Goal: Navigation & Orientation: Find specific page/section

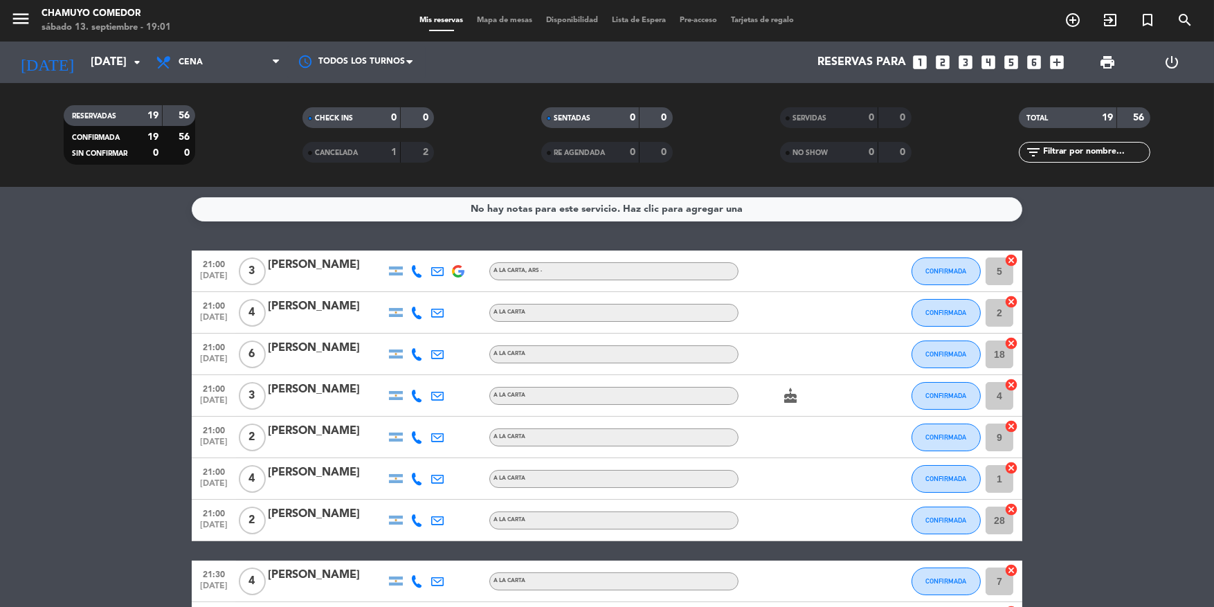
click at [565, 24] on span "Disponibilidad" at bounding box center [573, 21] width 66 height 8
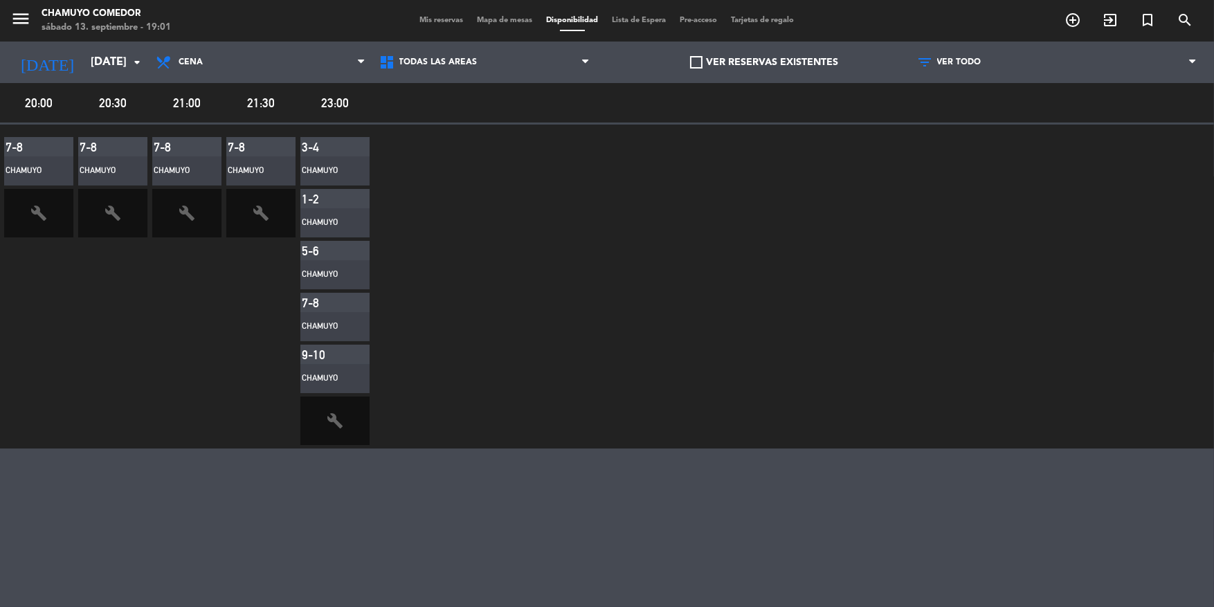
click at [502, 17] on span "Mapa de mesas" at bounding box center [505, 21] width 69 height 8
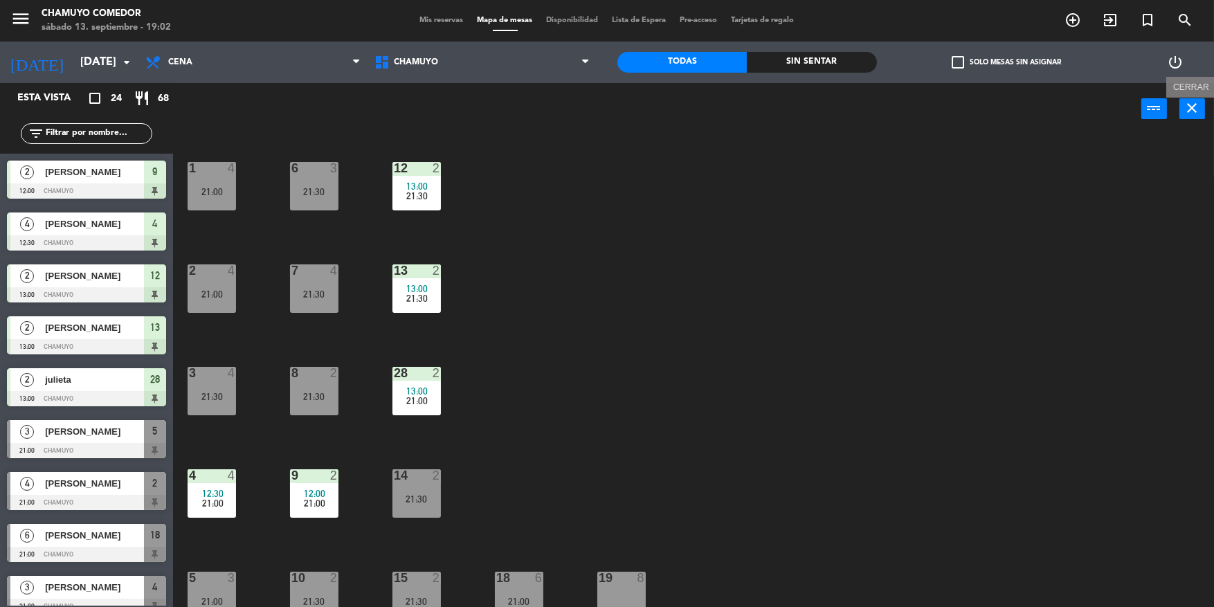
click at [1193, 104] on icon "close" at bounding box center [1192, 108] width 17 height 17
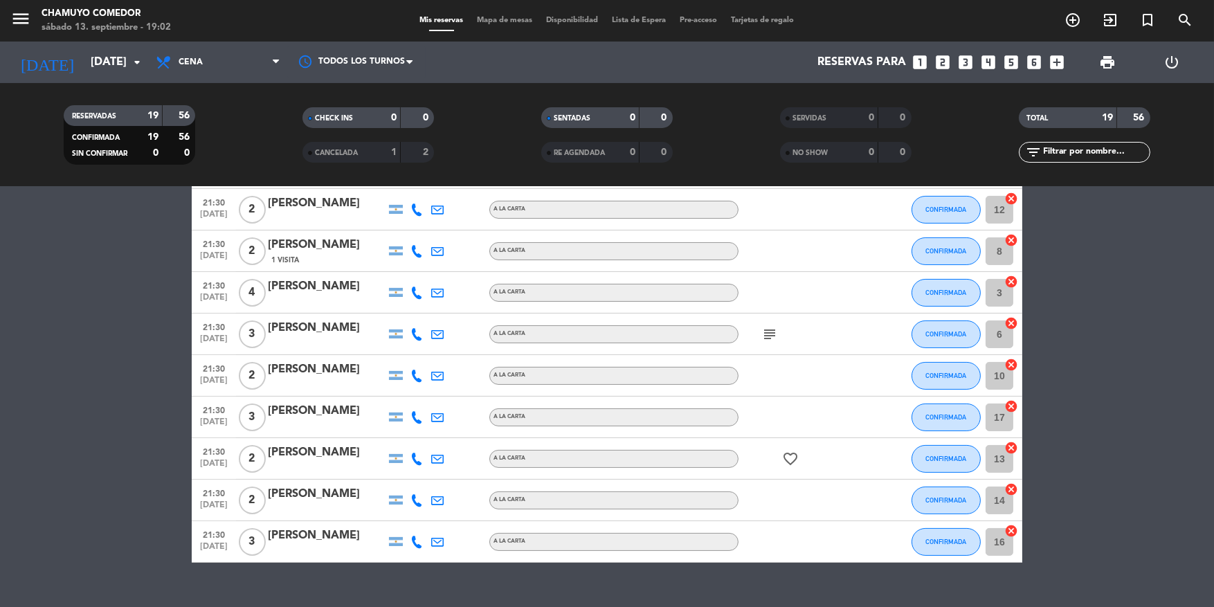
scroll to position [520, 0]
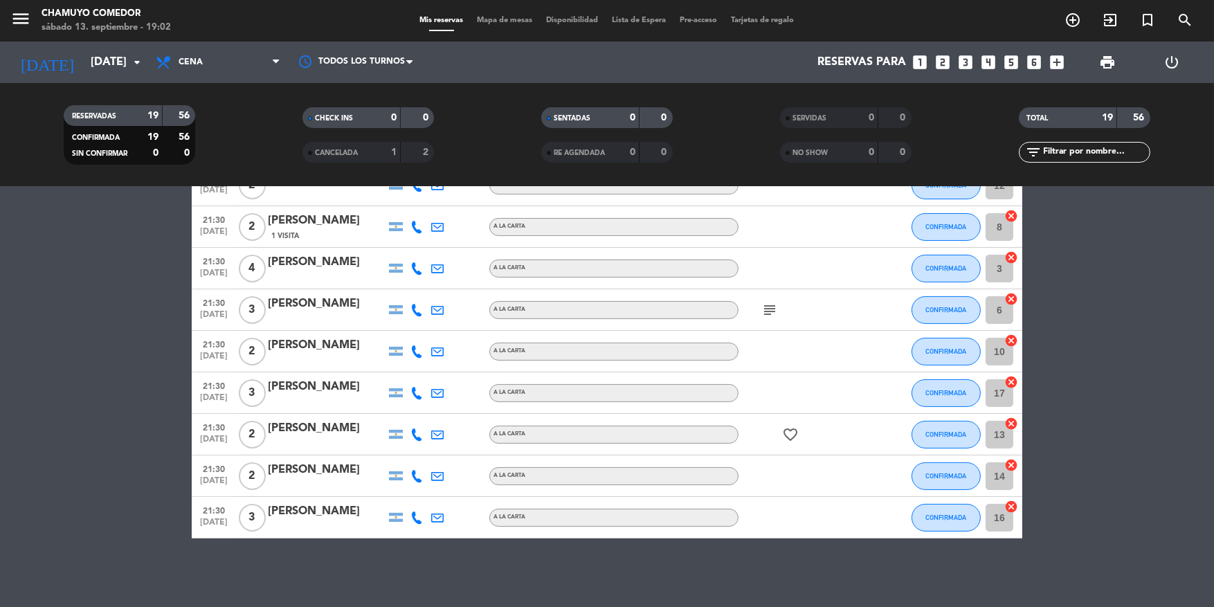
click at [570, 20] on span "Disponibilidad" at bounding box center [573, 21] width 66 height 8
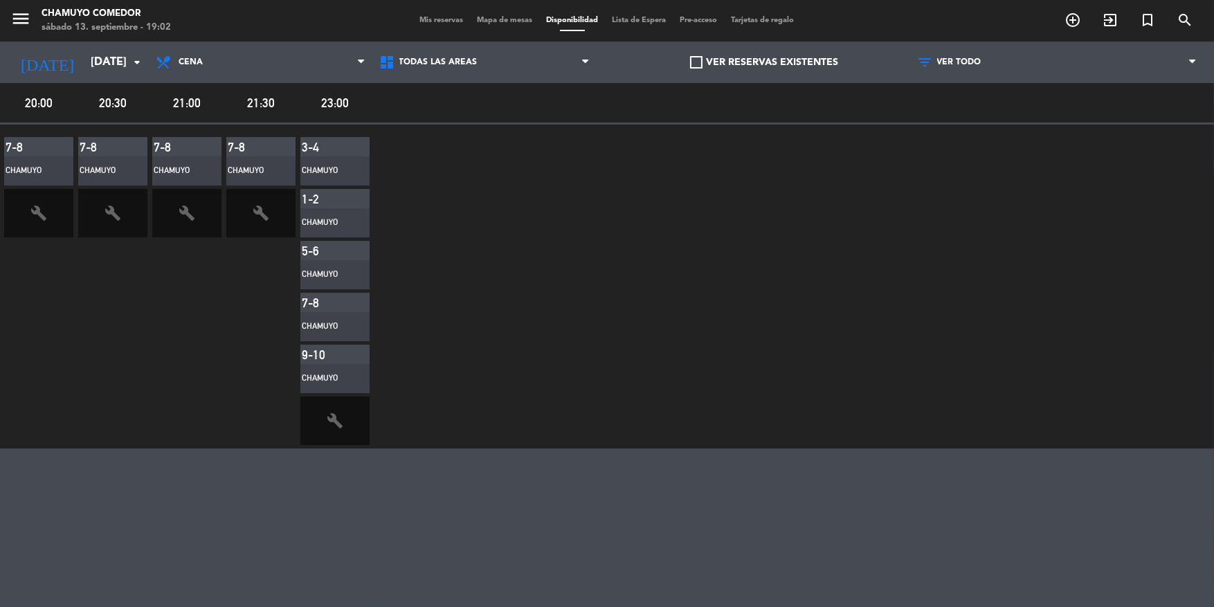
click at [509, 21] on span "Mapa de mesas" at bounding box center [505, 21] width 69 height 8
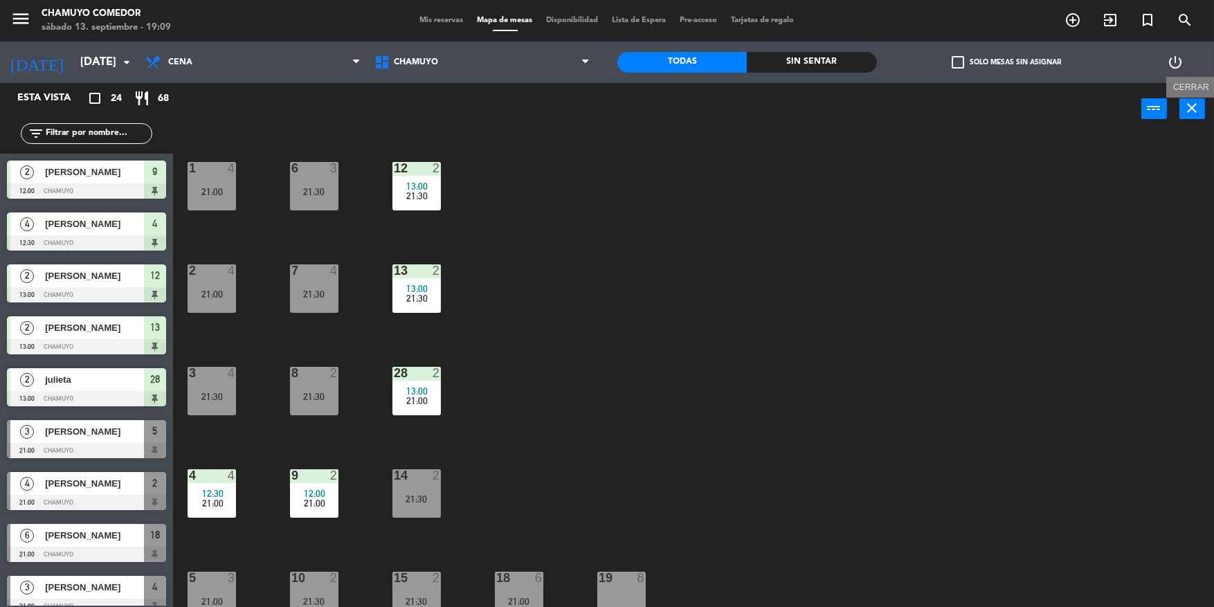
click at [1202, 111] on button "close" at bounding box center [1192, 108] width 26 height 21
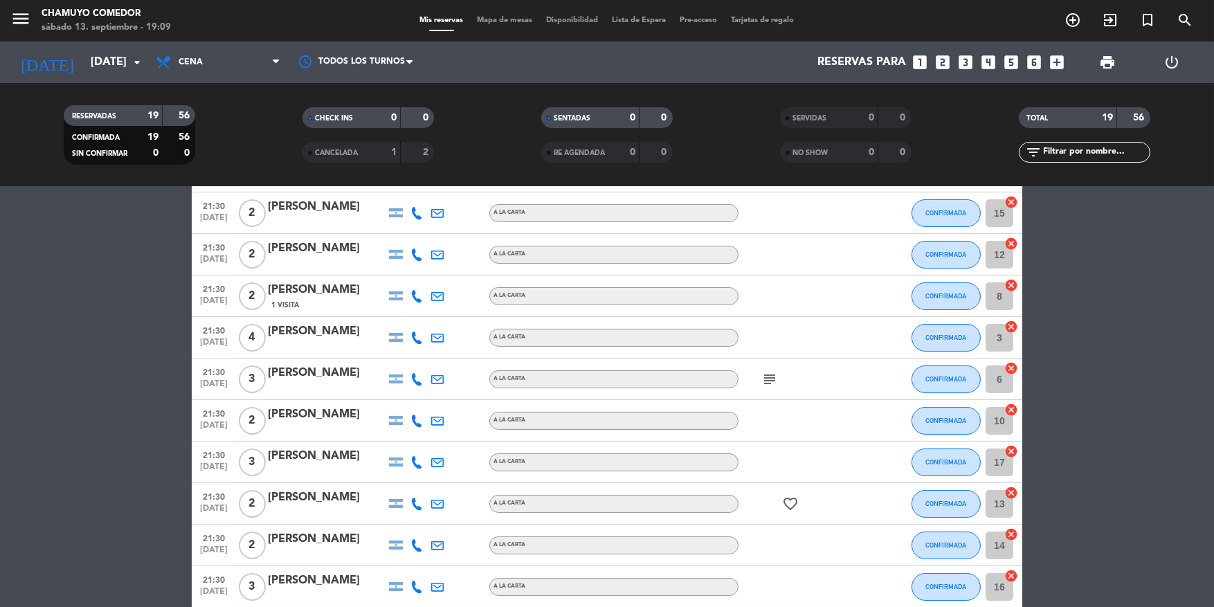
scroll to position [520, 0]
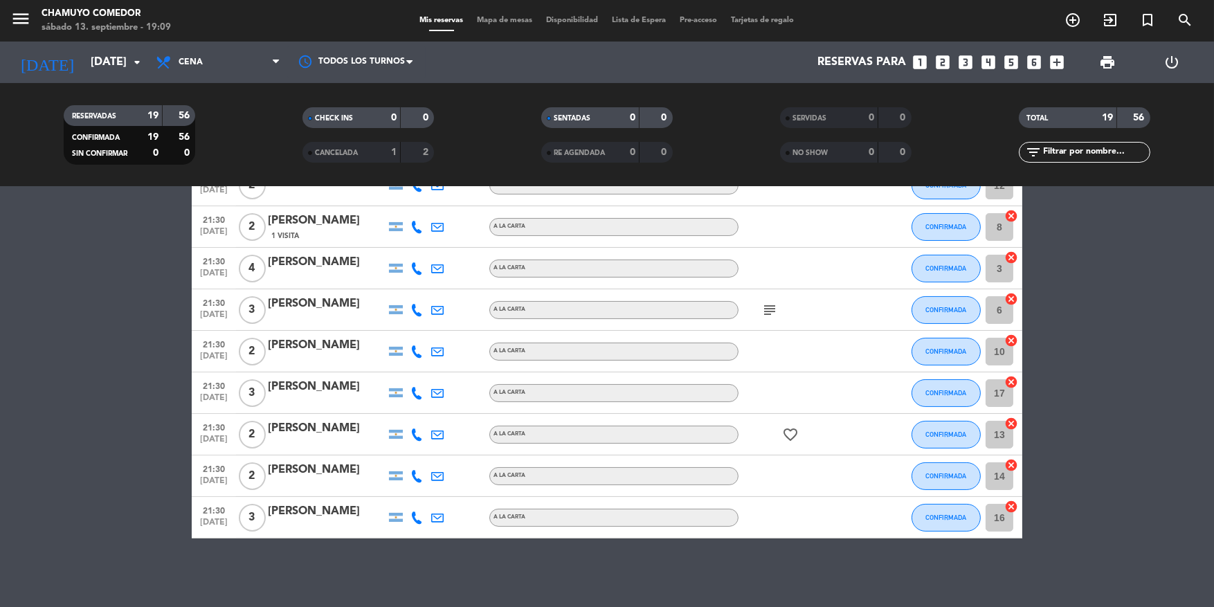
click at [101, 438] on bookings-row "21:00 [DATE] 3 [PERSON_NAME] A LA CARTA , ARS - CONFIRMADA 5 cancel 21:00 [DATE…" at bounding box center [607, 134] width 1214 height 808
